Goal: Use online tool/utility: Utilize a website feature to perform a specific function

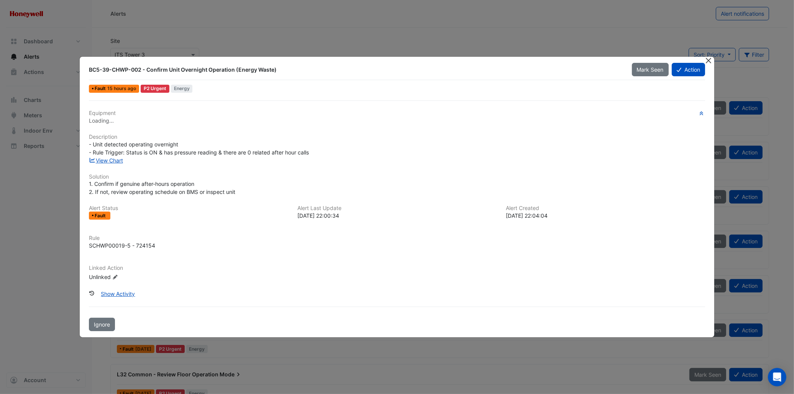
click at [709, 62] on button "Close" at bounding box center [709, 61] width 8 height 8
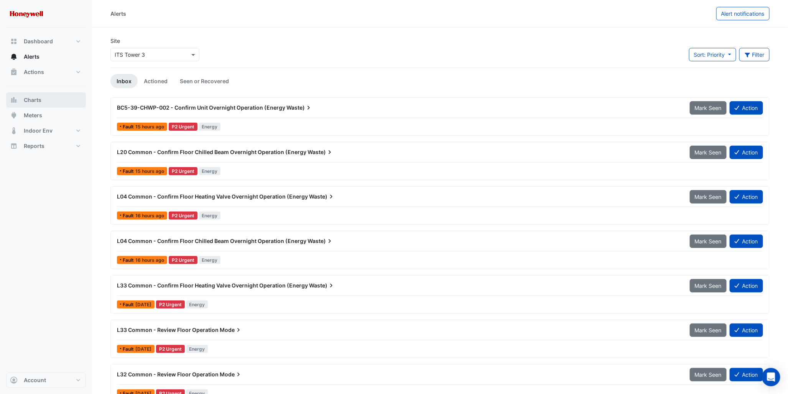
click at [23, 99] on button "Charts" at bounding box center [46, 99] width 80 height 15
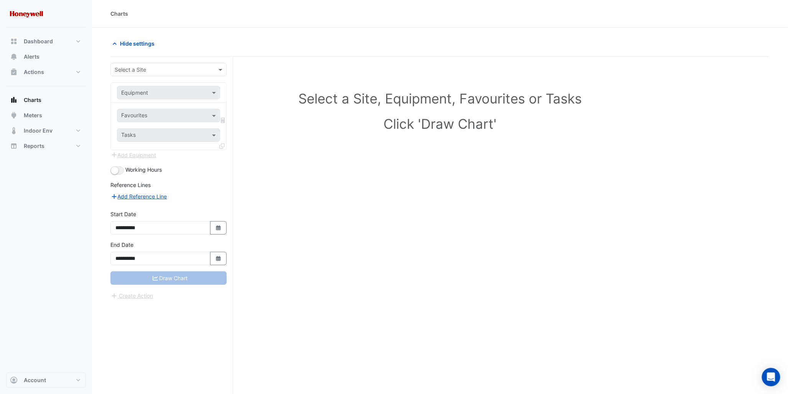
click at [159, 69] on input "text" at bounding box center [161, 70] width 92 height 8
click at [141, 83] on span "ITS Tower 1" at bounding box center [132, 86] width 30 height 7
click at [171, 93] on input "text" at bounding box center [160, 93] width 79 height 8
type input "**********"
click at [162, 108] on span "IP3-16-VAVE-001" at bounding box center [144, 109] width 43 height 7
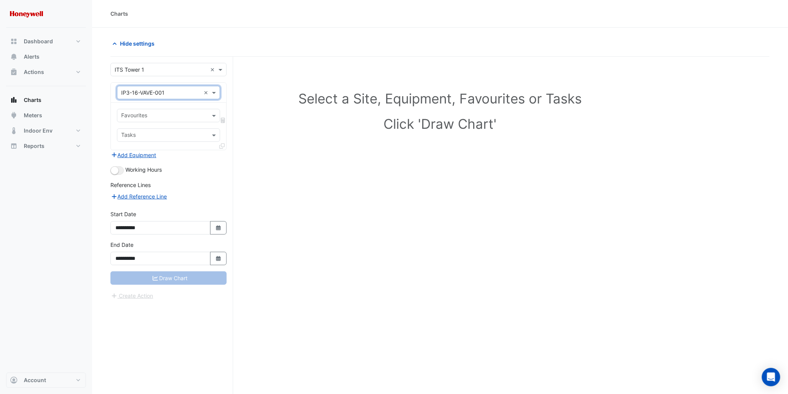
click at [205, 116] on input "text" at bounding box center [164, 116] width 86 height 8
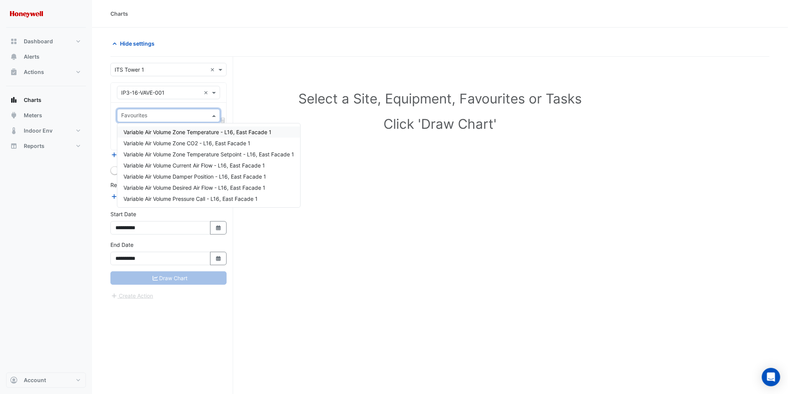
click at [204, 128] on div "Variable Air Volume Zone Temperature - L16, East Facade 1" at bounding box center [208, 131] width 183 height 11
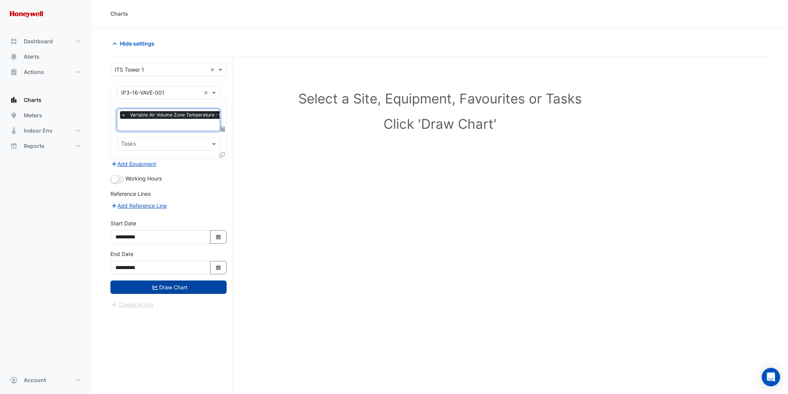
click at [177, 286] on button "Draw Chart" at bounding box center [168, 287] width 116 height 13
